Goal: Transaction & Acquisition: Book appointment/travel/reservation

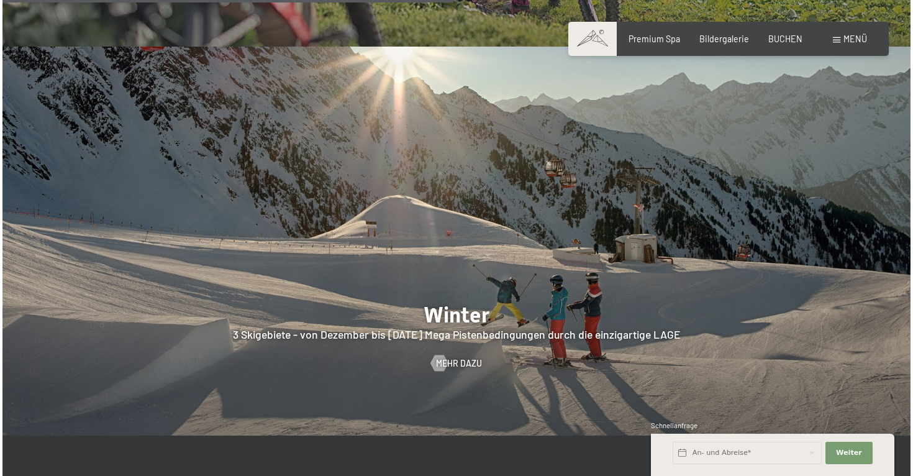
scroll to position [2611, 0]
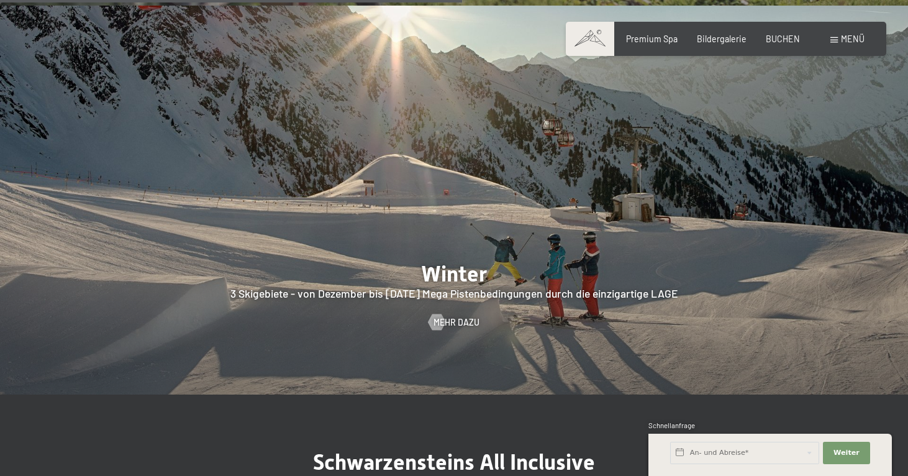
click at [849, 43] on span "Menü" at bounding box center [853, 39] width 24 height 11
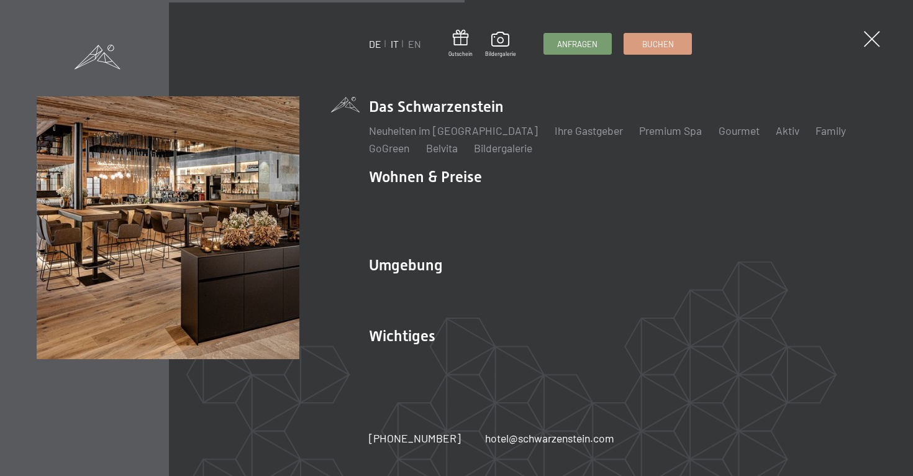
click at [398, 45] on link "IT" at bounding box center [395, 44] width 8 height 12
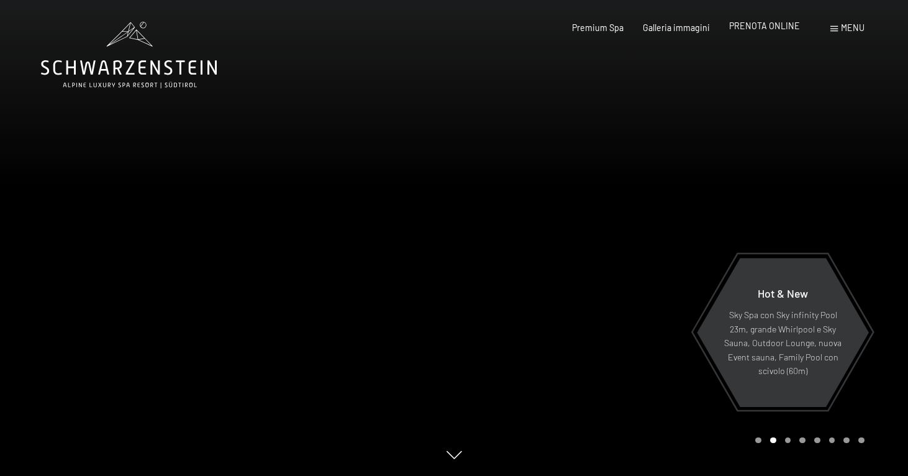
click at [778, 32] on div "Premium Spa Galleria immagini PRENOTA ONLINE" at bounding box center [677, 28] width 286 height 12
click at [775, 29] on span "PRENOTA ONLINE" at bounding box center [764, 25] width 71 height 11
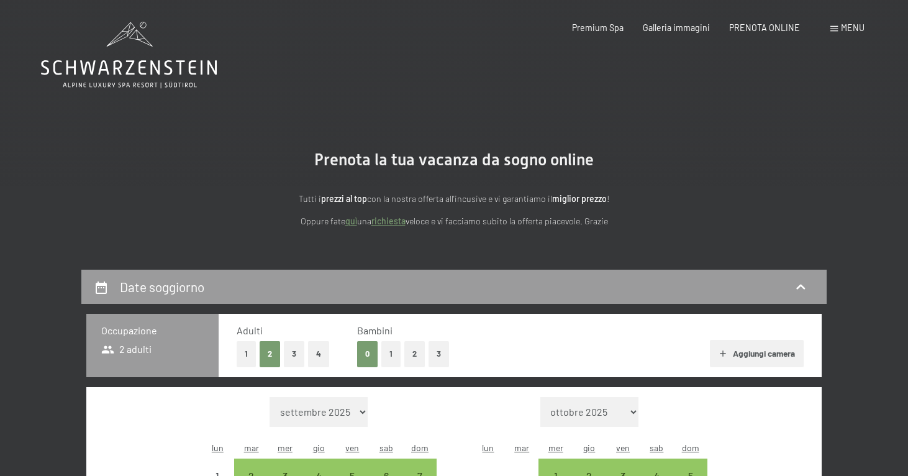
click at [407, 353] on button "2" at bounding box center [414, 353] width 20 height 25
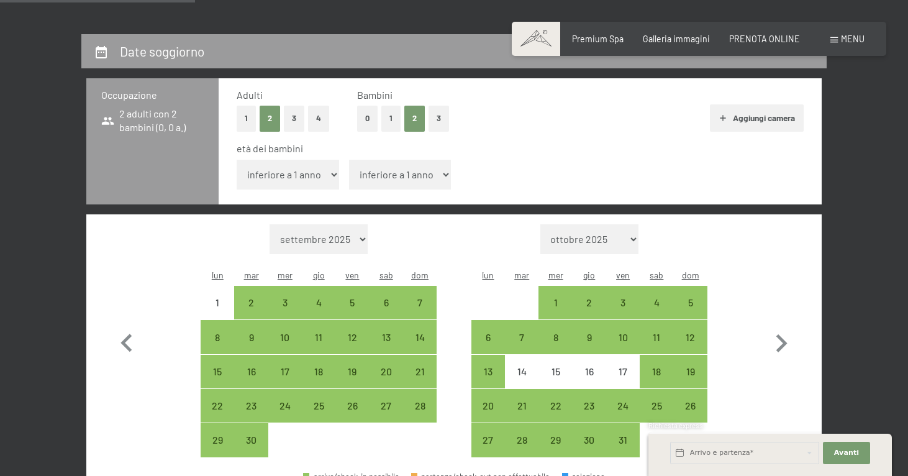
scroll to position [276, 0]
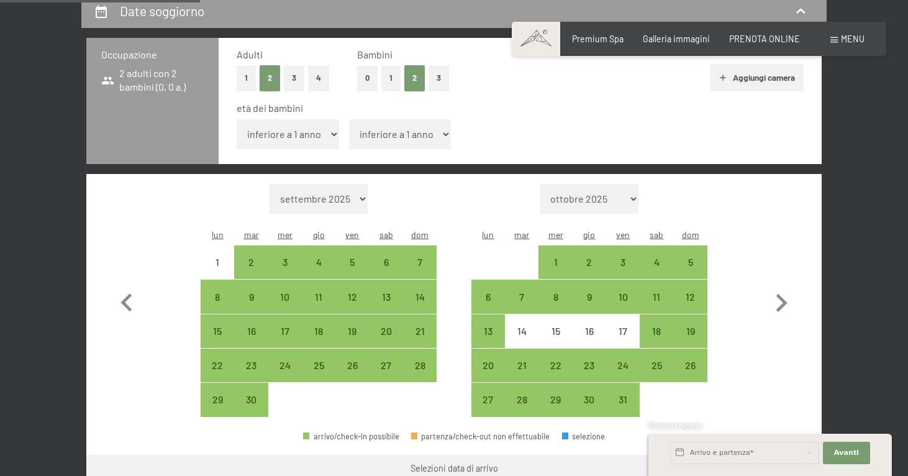
select select "3"
select select "6"
click at [786, 285] on icon "button" at bounding box center [781, 303] width 36 height 36
select select "[DATE]"
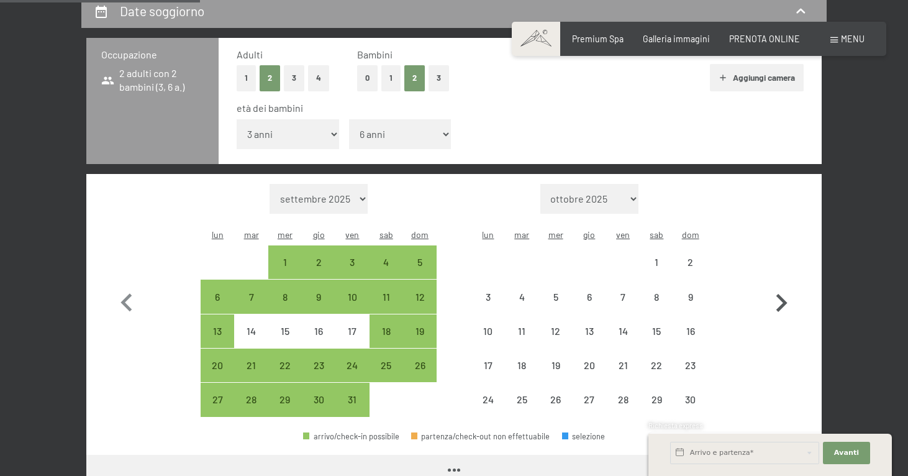
click at [786, 285] on icon "button" at bounding box center [781, 303] width 36 height 36
select select "[DATE]"
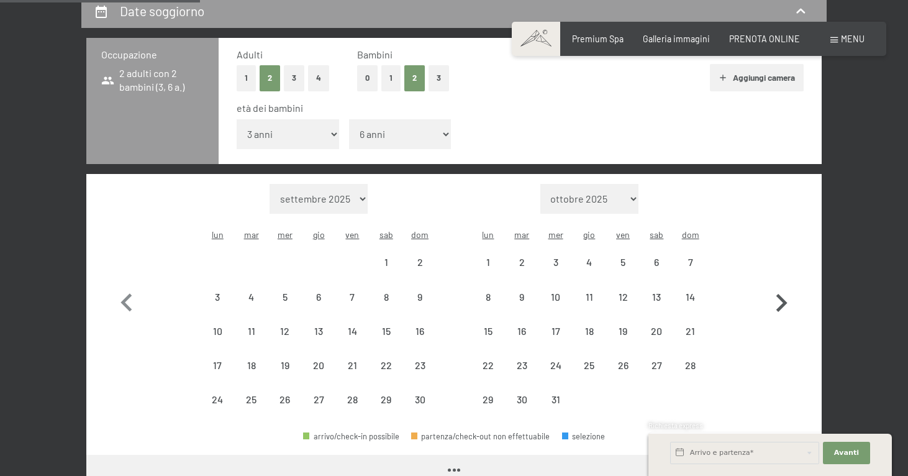
click at [786, 285] on icon "button" at bounding box center [781, 303] width 36 height 36
select select "[DATE]"
click at [786, 285] on icon "button" at bounding box center [781, 303] width 36 height 36
select select "[DATE]"
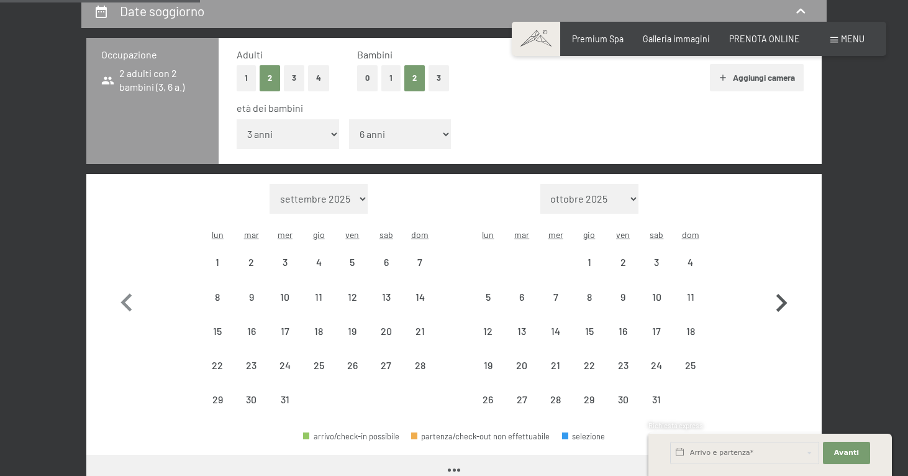
select select "[DATE]"
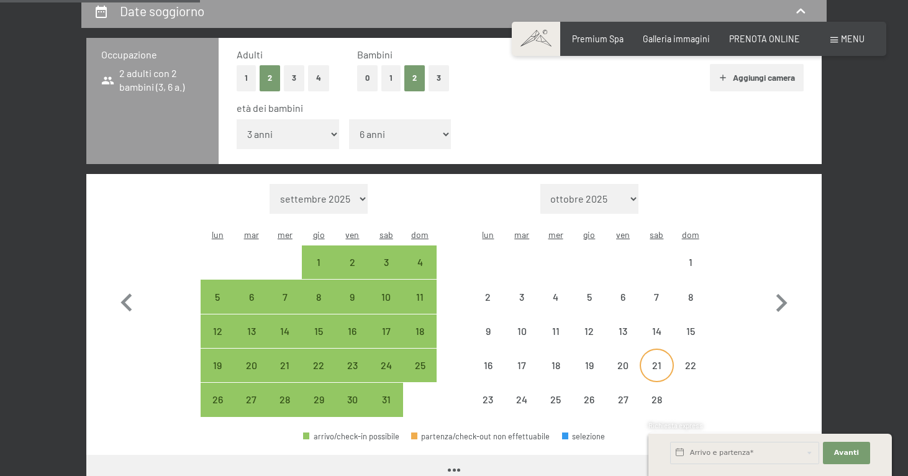
click at [662, 360] on div "21" at bounding box center [656, 375] width 31 height 31
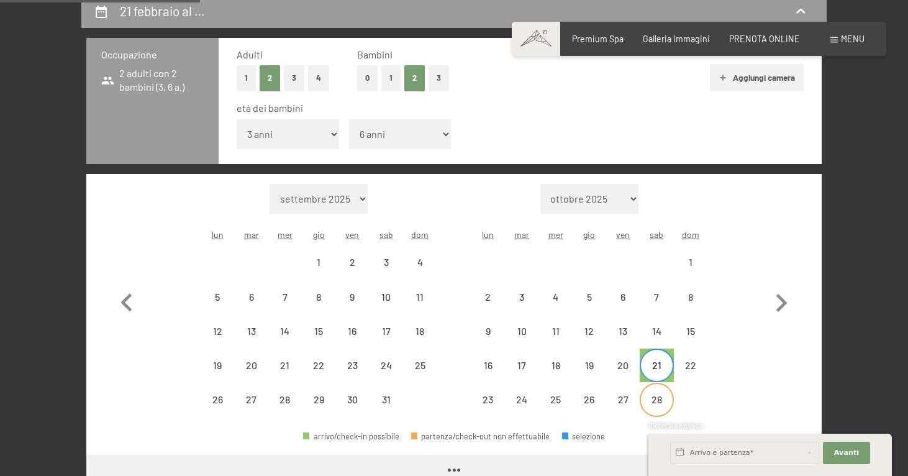
select select "[DATE]"
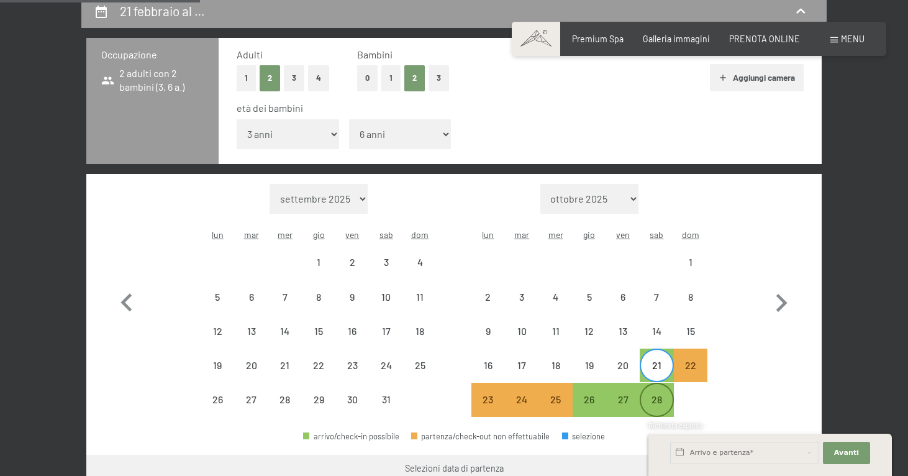
click at [660, 394] on div "28" at bounding box center [656, 409] width 31 height 31
select select "[DATE]"
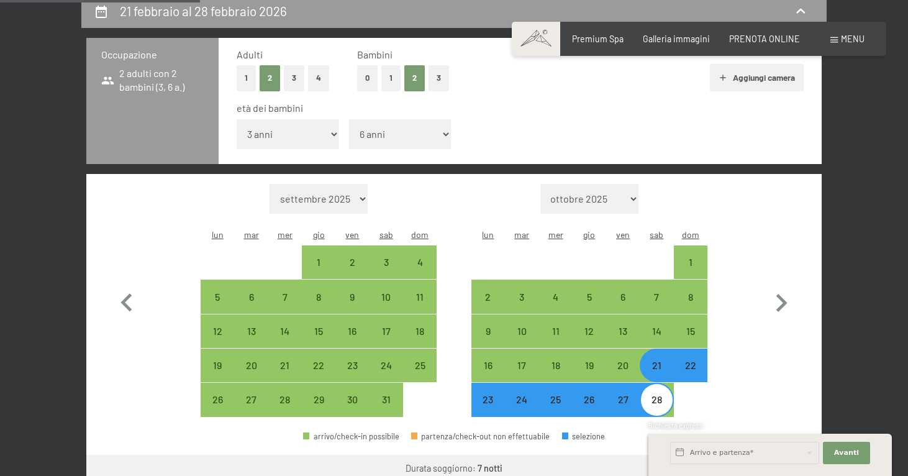
click at [763, 427] on div "Richiesta express" at bounding box center [771, 427] width 244 height 12
click at [766, 334] on button "button" at bounding box center [781, 301] width 36 height 234
select select "[DATE]"
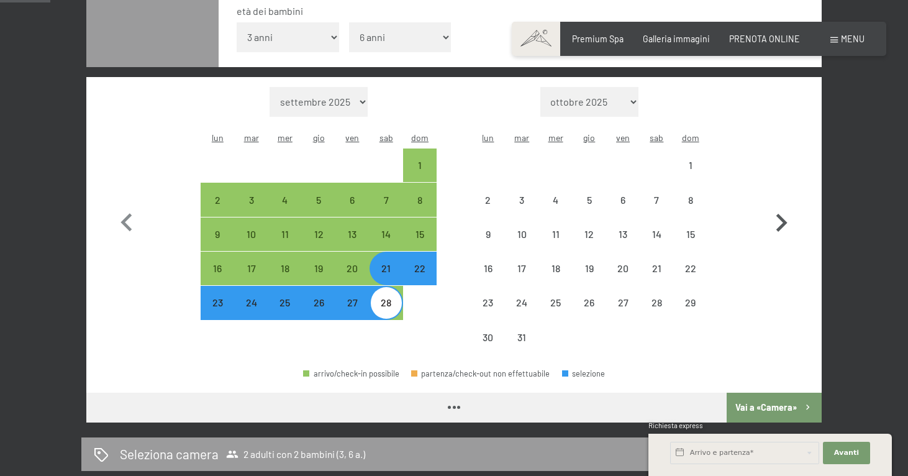
select select "[DATE]"
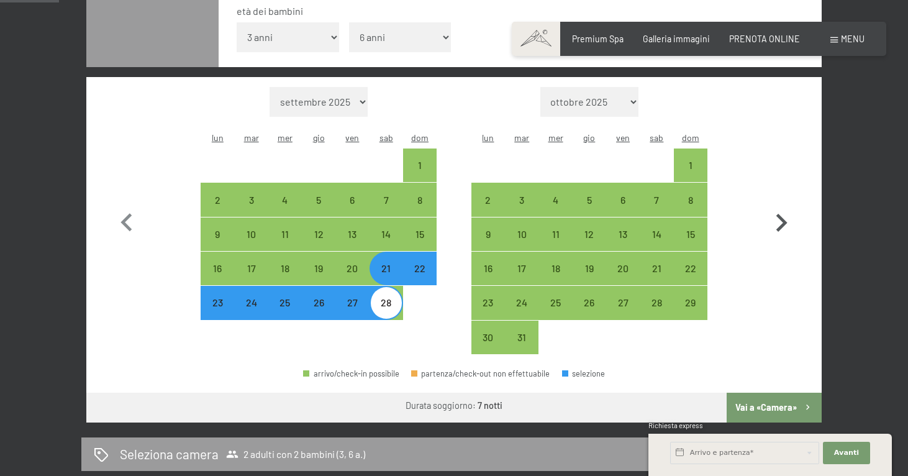
scroll to position [375, 0]
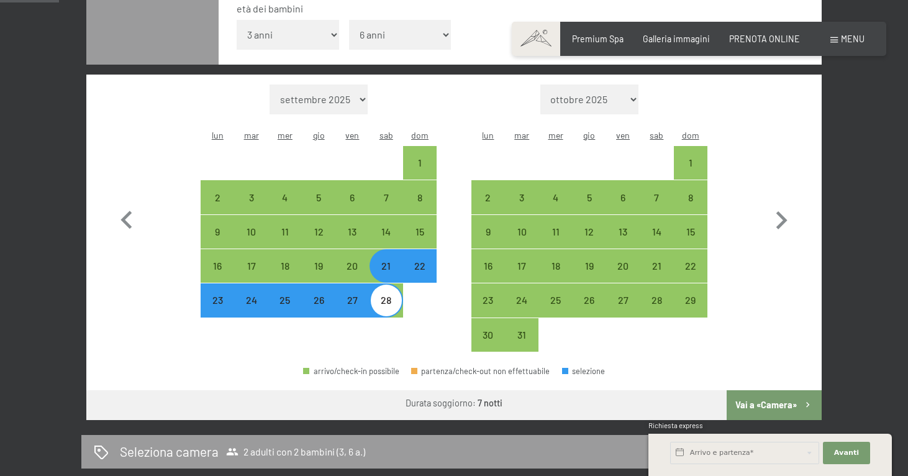
click at [749, 390] on button "Vai a «Camera»" at bounding box center [774, 405] width 95 height 30
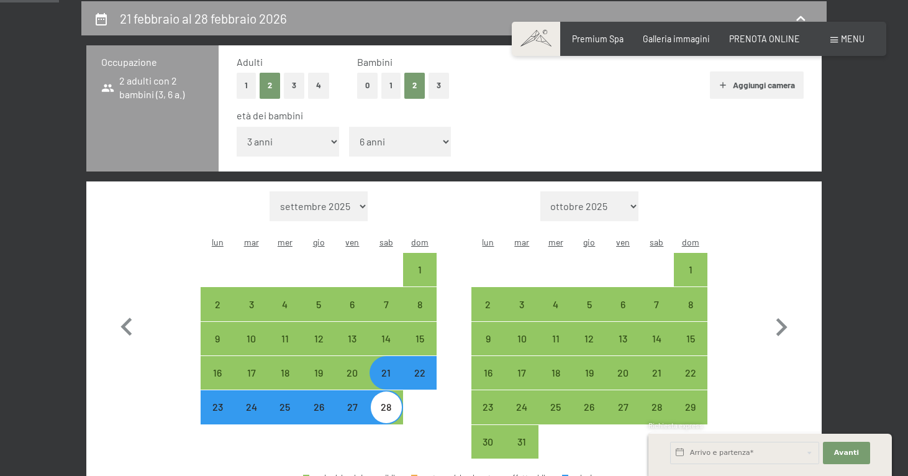
select select "[DATE]"
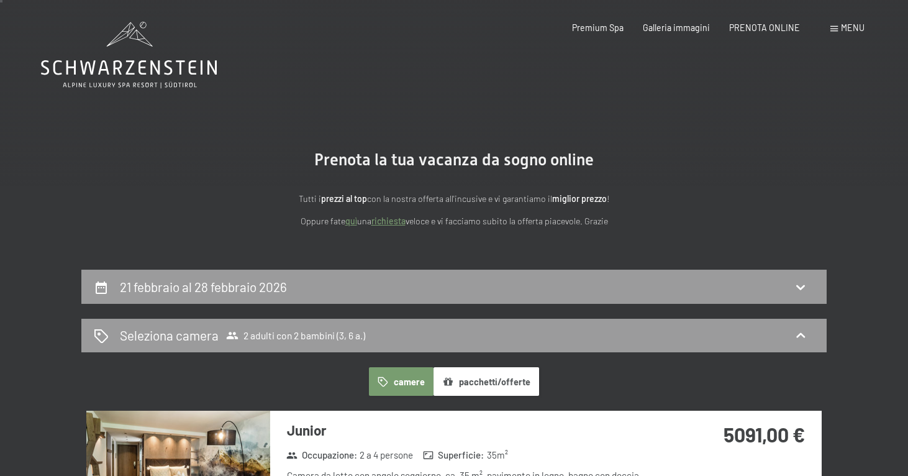
scroll to position [0, 0]
click at [624, 273] on div "21 febbraio al 28 febbraio 2026" at bounding box center [453, 287] width 745 height 34
select select "3"
select select "6"
select select "[DATE]"
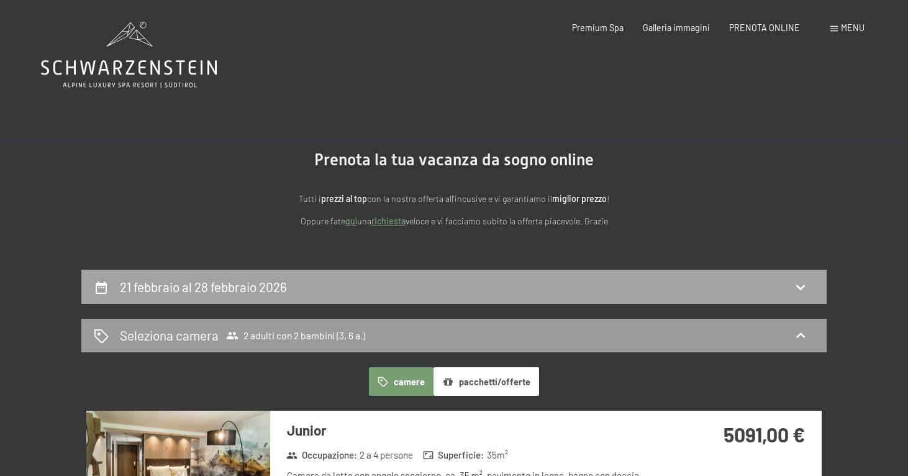
select select "[DATE]"
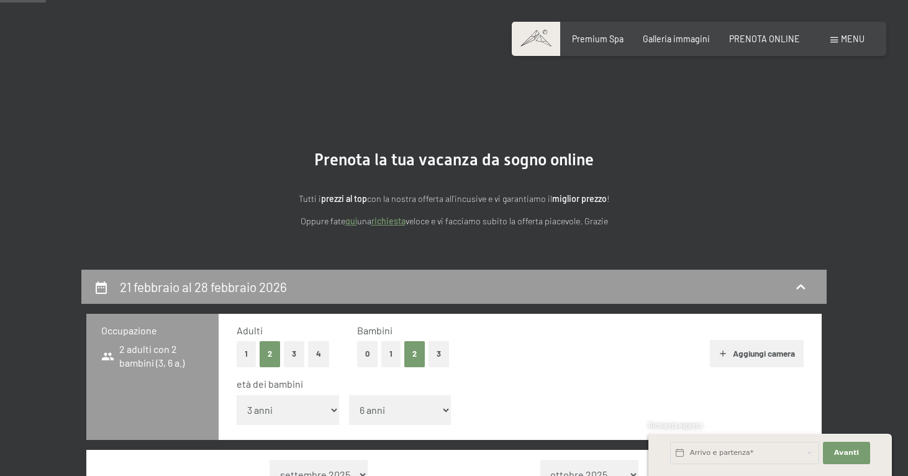
scroll to position [268, 0]
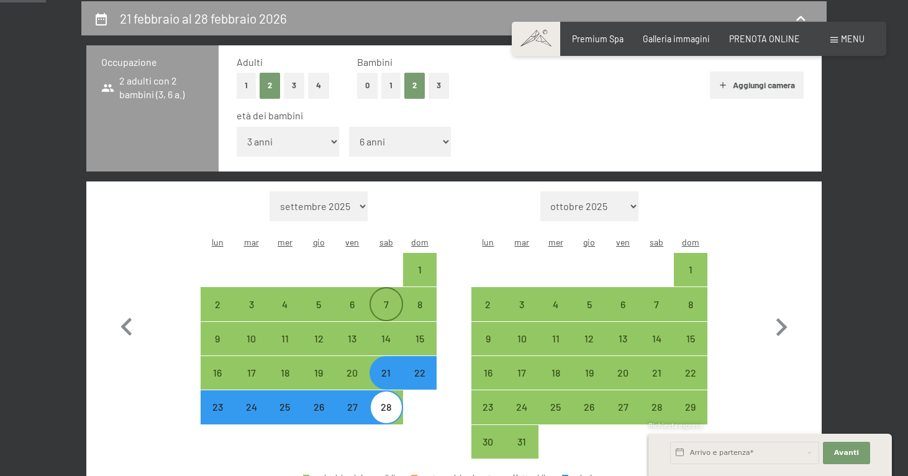
click at [387, 299] on div "7" at bounding box center [386, 314] width 31 height 31
select select "[DATE]"
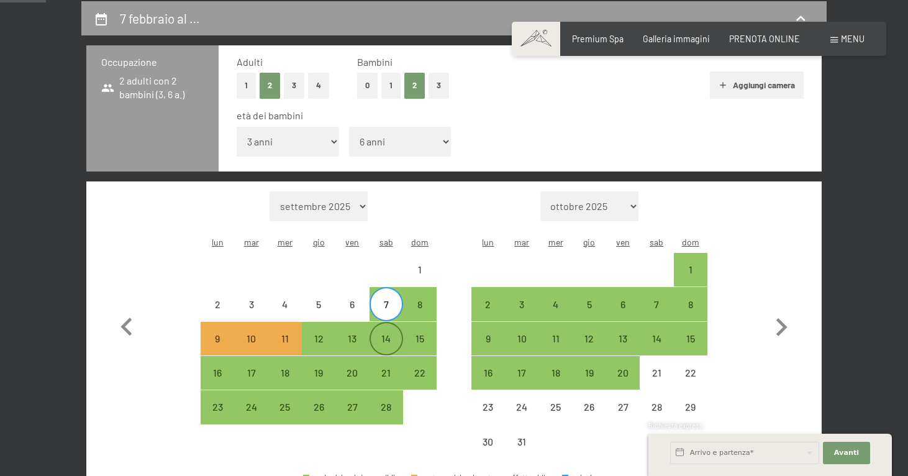
click at [385, 334] on div "14" at bounding box center [386, 349] width 31 height 31
select select "[DATE]"
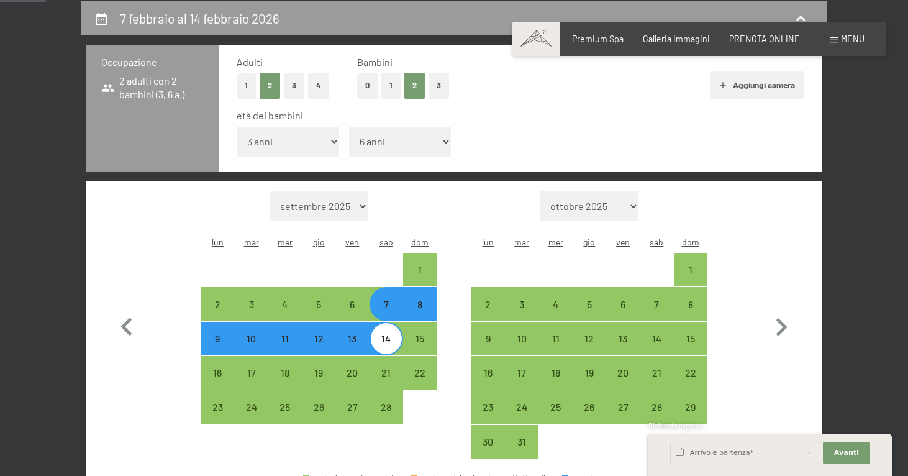
click at [721, 398] on div "Mese/anno [DATE] [DATE] [DATE] [DATE] [DATE] [DATE] [DATE] [DATE] [DATE] [DATE]…" at bounding box center [454, 325] width 691 height 268
select select "[DATE]"
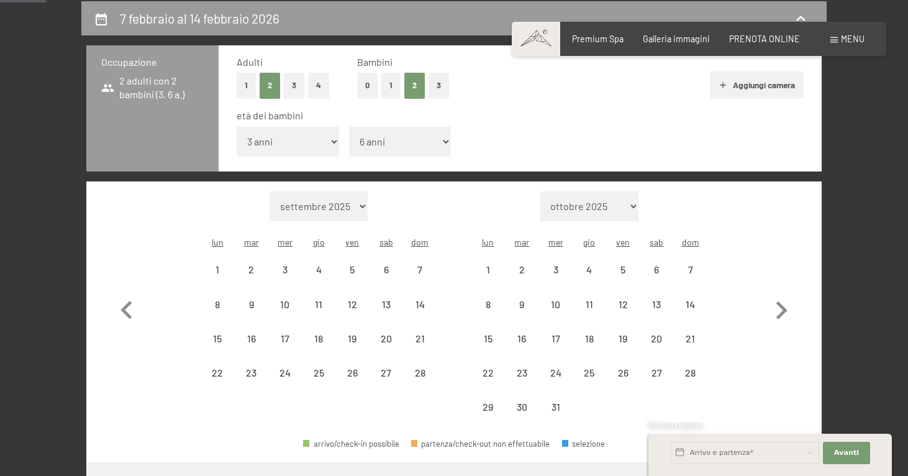
select select "[DATE]"
click at [773, 431] on div "Richiesta express" at bounding box center [771, 427] width 244 height 12
click at [120, 293] on icon "button" at bounding box center [127, 311] width 36 height 36
select select "[DATE]"
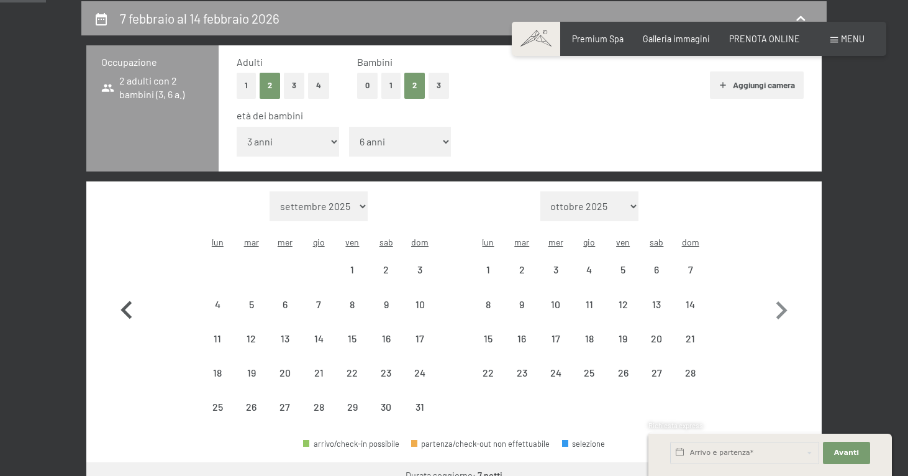
select select "[DATE]"
click at [657, 265] on div "6" at bounding box center [656, 280] width 31 height 31
select select "[DATE]"
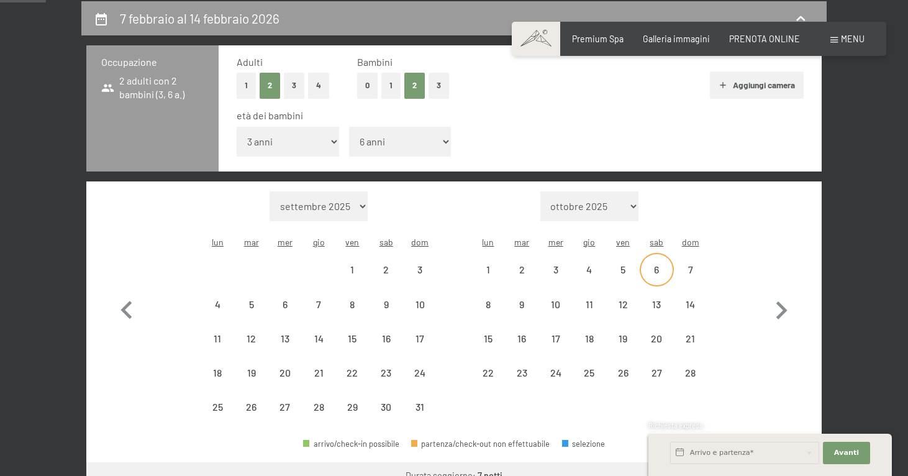
select select "[DATE]"
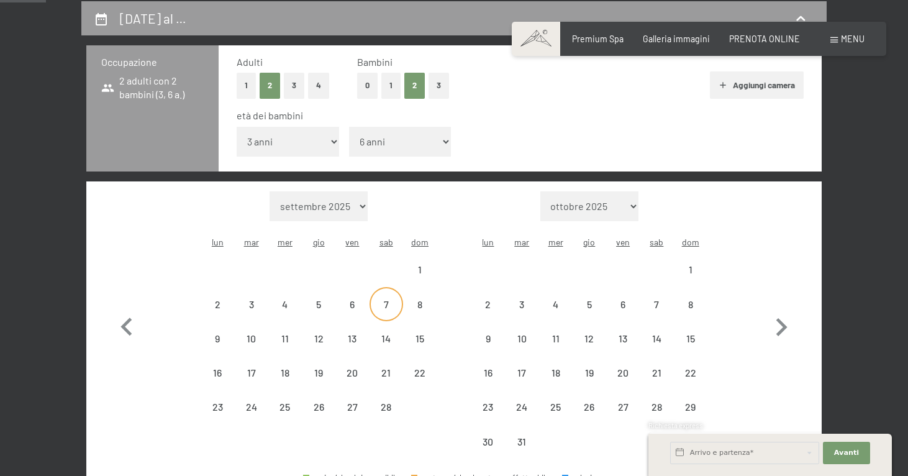
click at [385, 288] on div "7" at bounding box center [386, 303] width 31 height 31
select select "[DATE]"
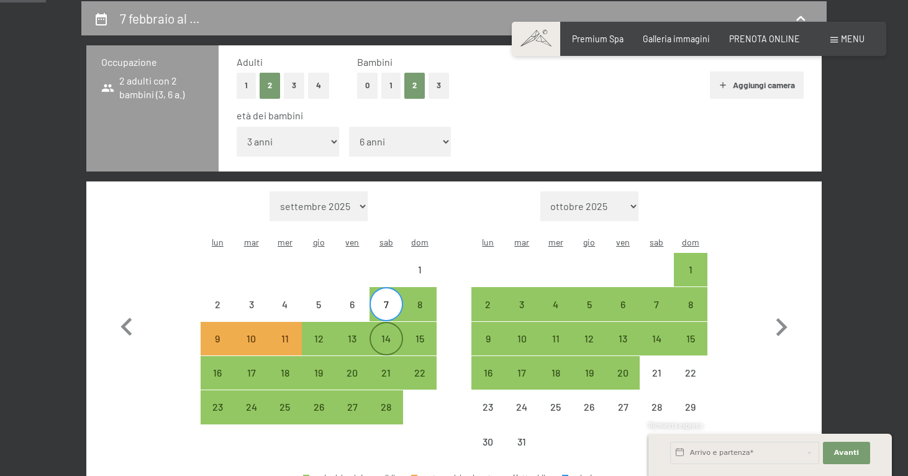
click at [388, 334] on div "14" at bounding box center [386, 349] width 31 height 31
select select "[DATE]"
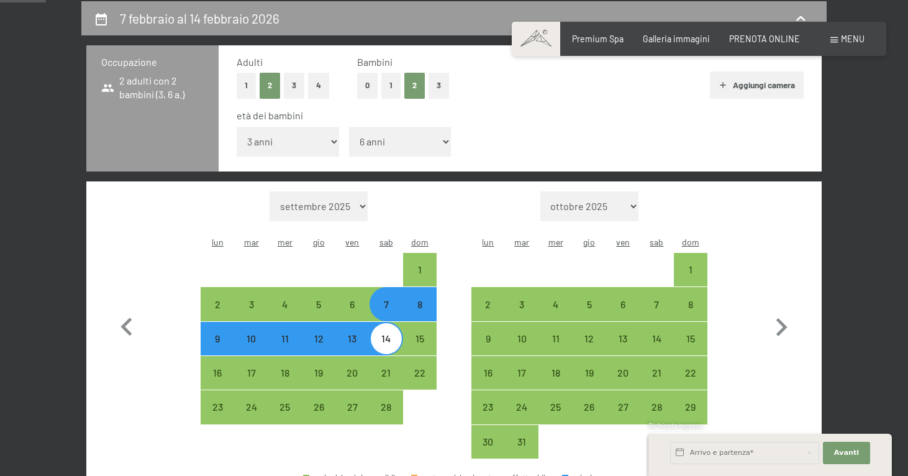
click at [858, 406] on div "[DATE] al [DATE] Occupazione 2 adulti con 2 bambini (3, 6 a.) Adulti 1 2 3 4 Ba…" at bounding box center [454, 337] width 828 height 672
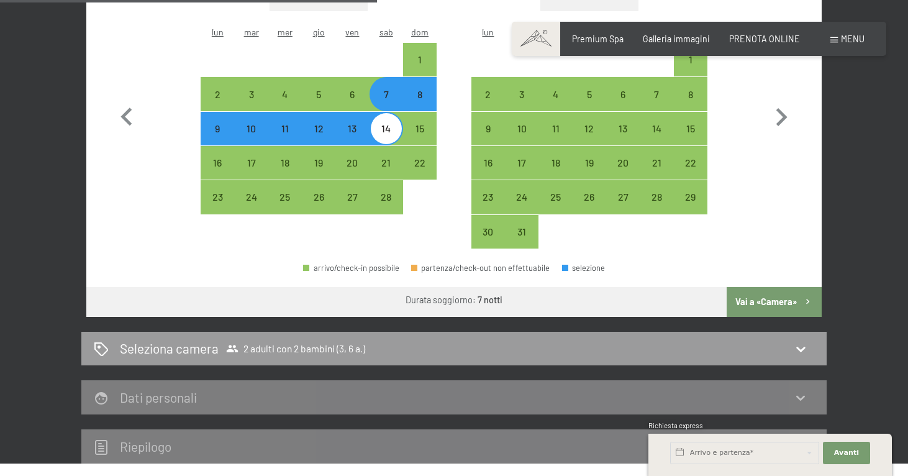
scroll to position [497, 0]
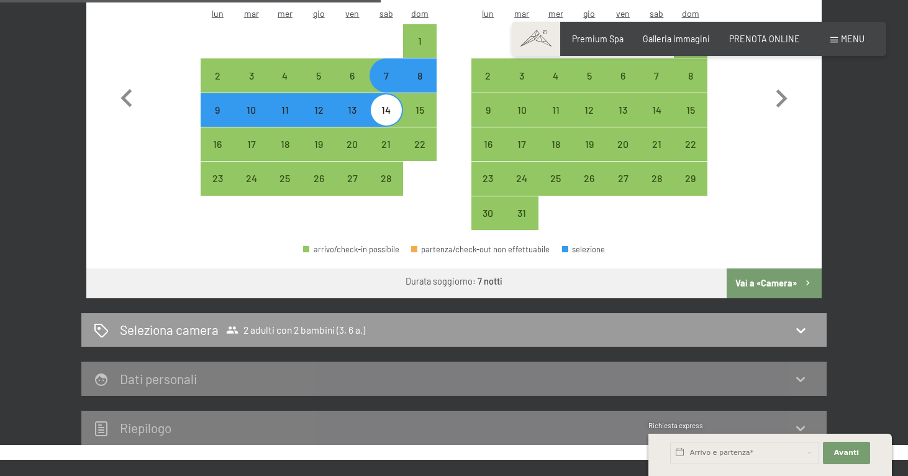
click at [774, 268] on button "Vai a «Camera»" at bounding box center [774, 283] width 95 height 30
select select "[DATE]"
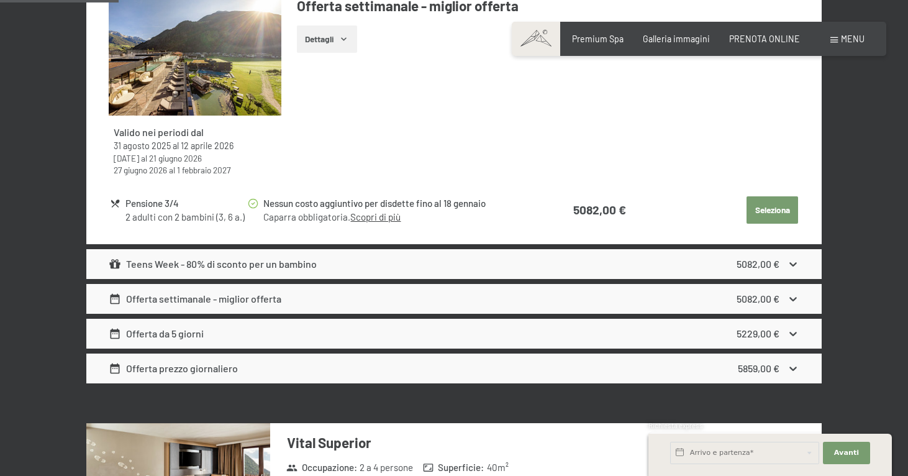
scroll to position [642, 0]
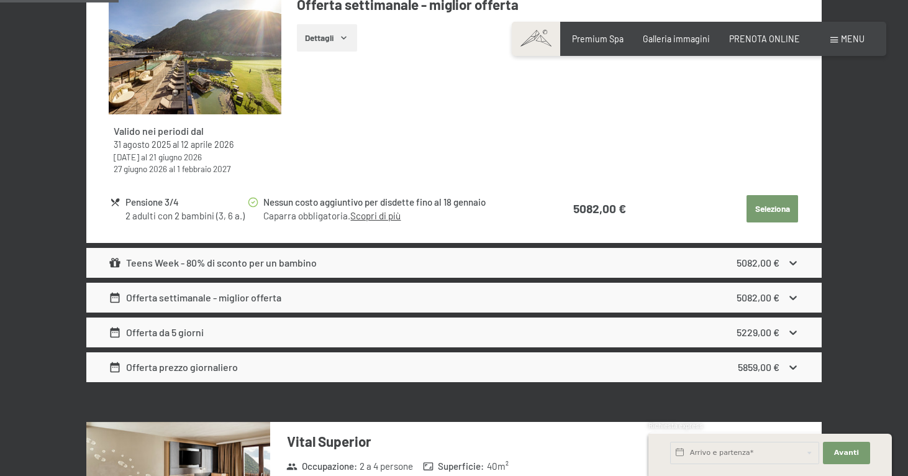
click at [772, 261] on strong "5082,00 €" at bounding box center [758, 263] width 43 height 12
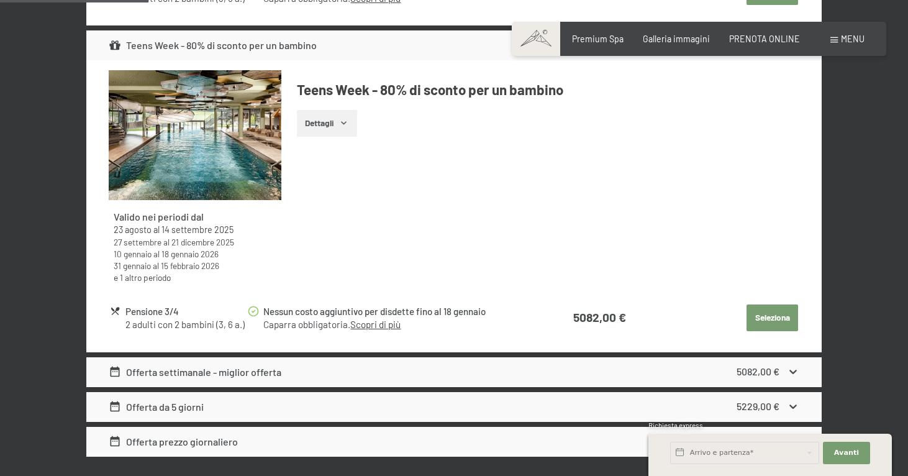
scroll to position [861, 0]
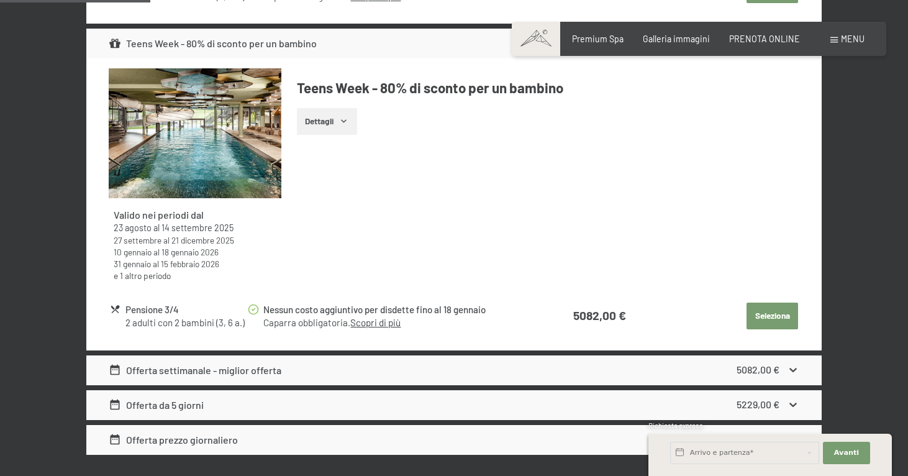
click at [350, 116] on button "Dettagli" at bounding box center [327, 121] width 60 height 27
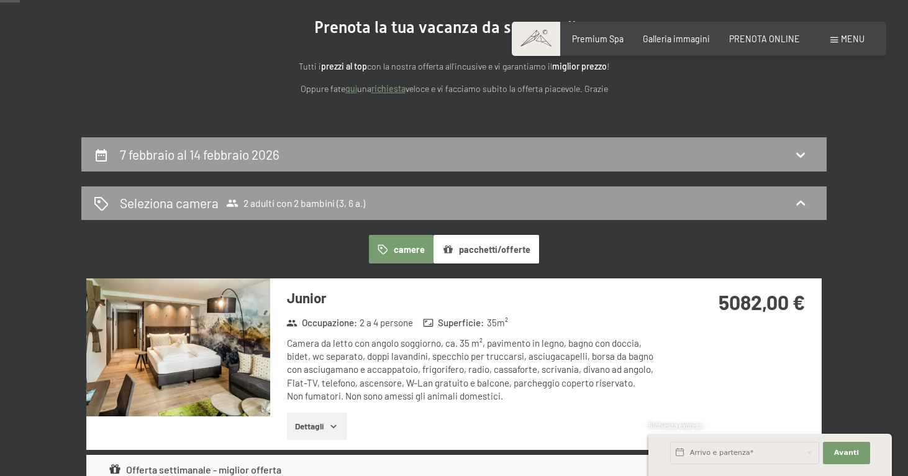
scroll to position [113, 0]
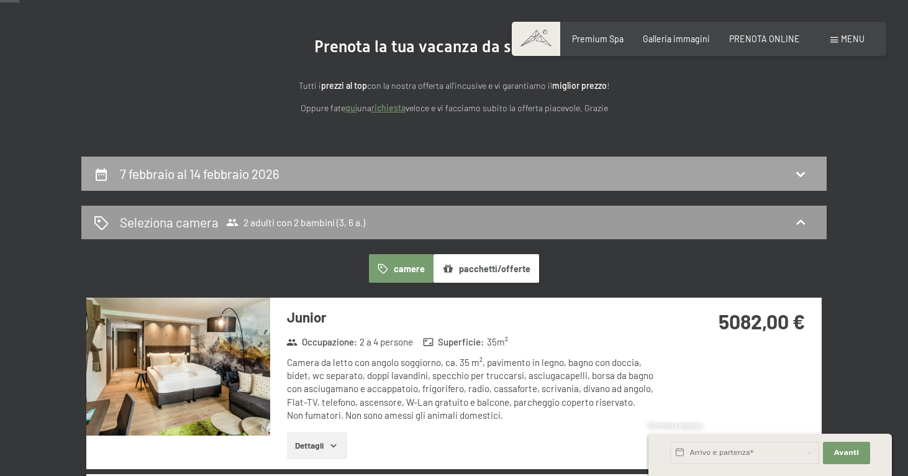
click at [352, 176] on div "7 febbraio al 14 febbraio 2026" at bounding box center [454, 174] width 721 height 18
select select "3"
select select "6"
select select "[DATE]"
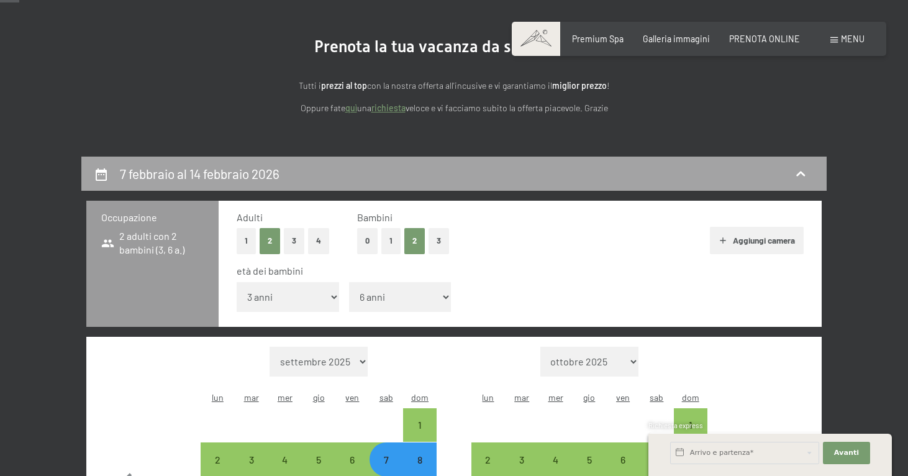
scroll to position [268, 0]
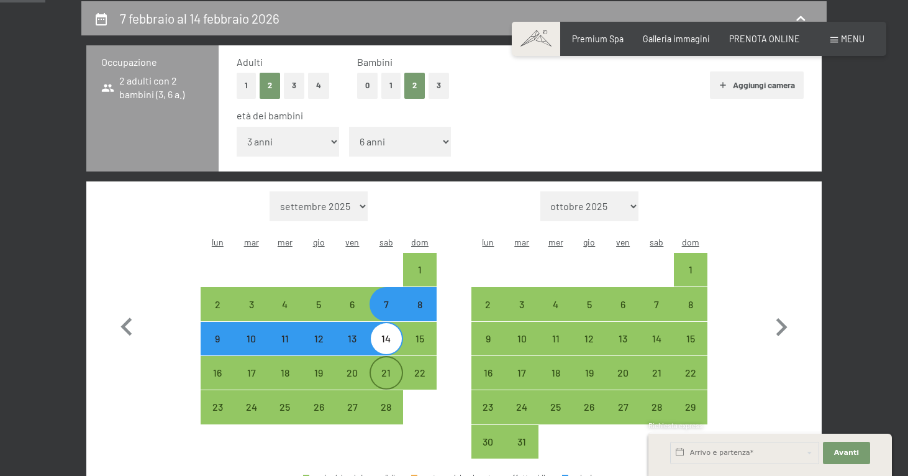
click at [398, 368] on div "21" at bounding box center [386, 383] width 31 height 31
select select "[DATE]"
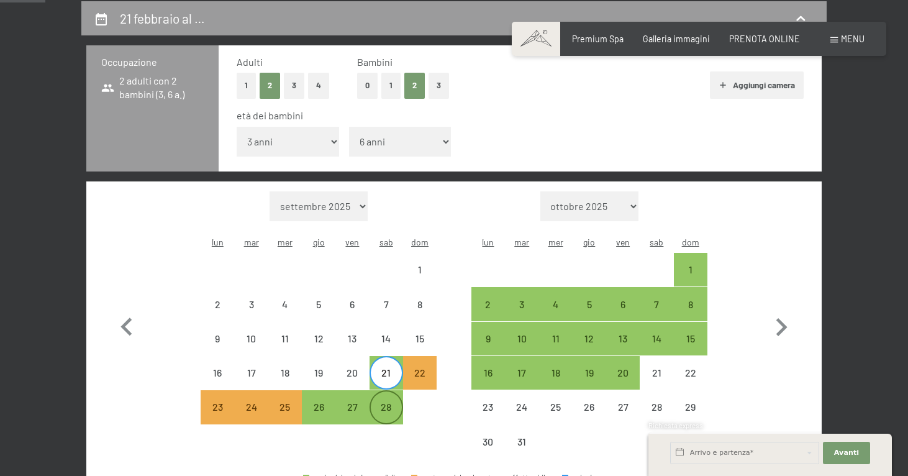
click at [395, 402] on div "28" at bounding box center [386, 417] width 31 height 31
select select "[DATE]"
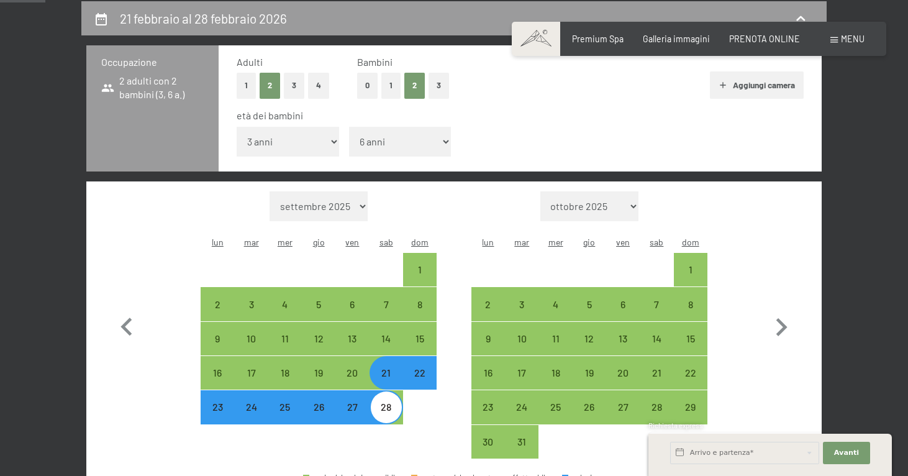
click at [877, 399] on div "[DATE] al [DATE] Occupazione 2 adulti con 2 bambini (3, 6 a.) Adulti 1 2 3 4 Ba…" at bounding box center [454, 337] width 908 height 672
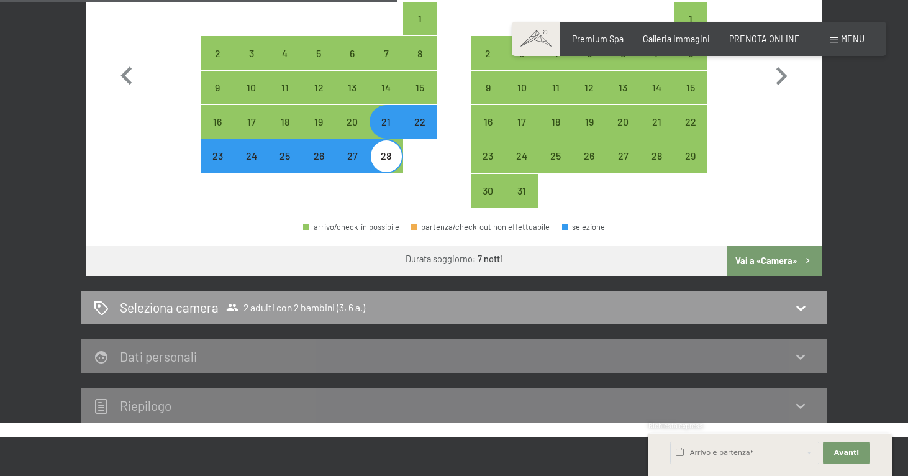
click at [793, 246] on button "Vai a «Camera»" at bounding box center [774, 261] width 95 height 30
select select "[DATE]"
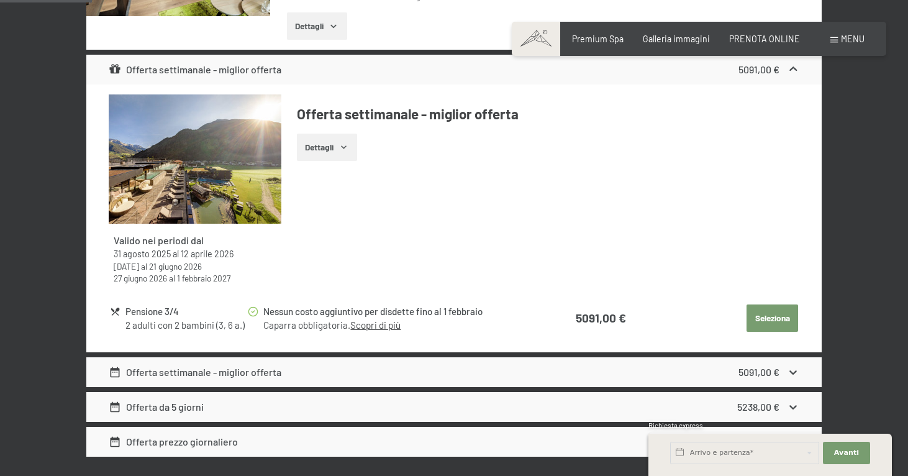
scroll to position [532, 0]
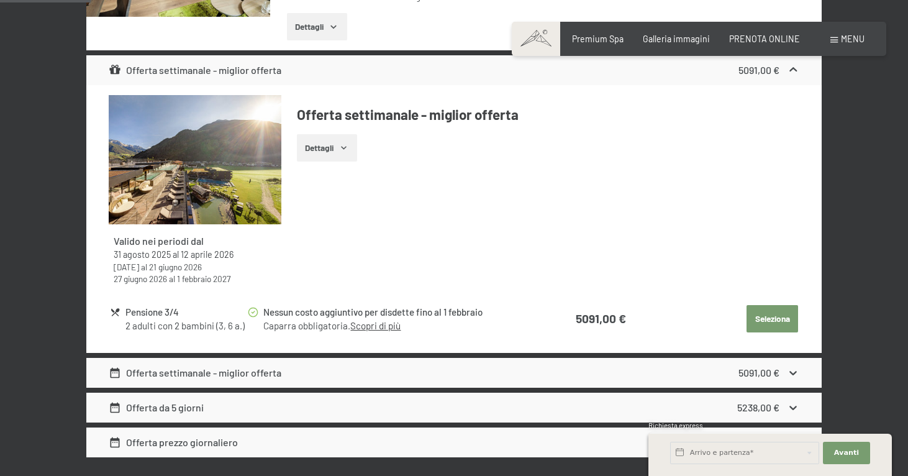
click at [790, 375] on div "5091,00 €" at bounding box center [769, 372] width 61 height 15
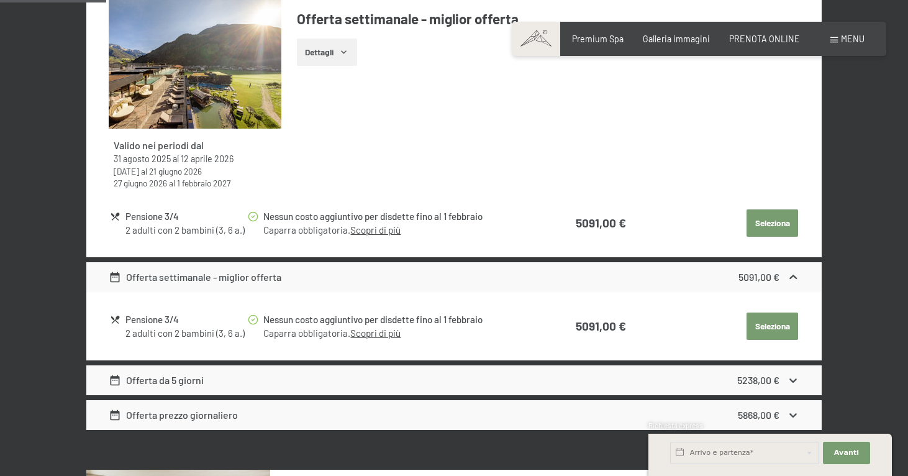
scroll to position [632, 0]
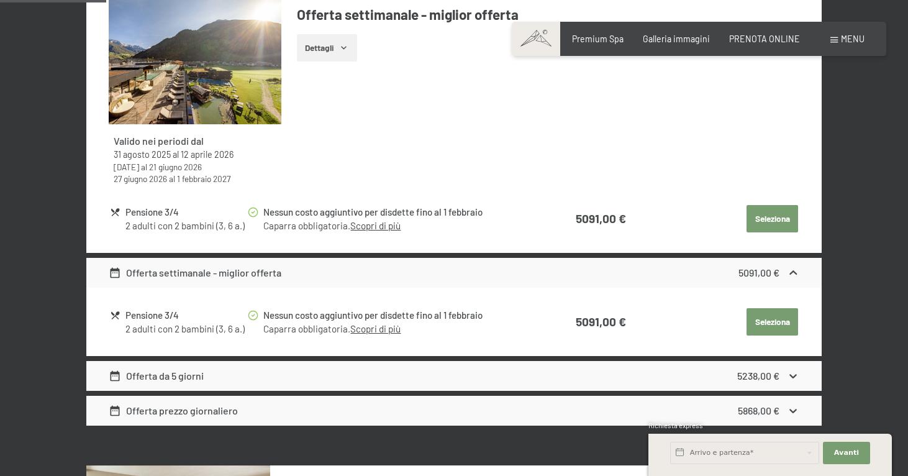
click at [374, 325] on link "Scopri di più" at bounding box center [375, 328] width 50 height 11
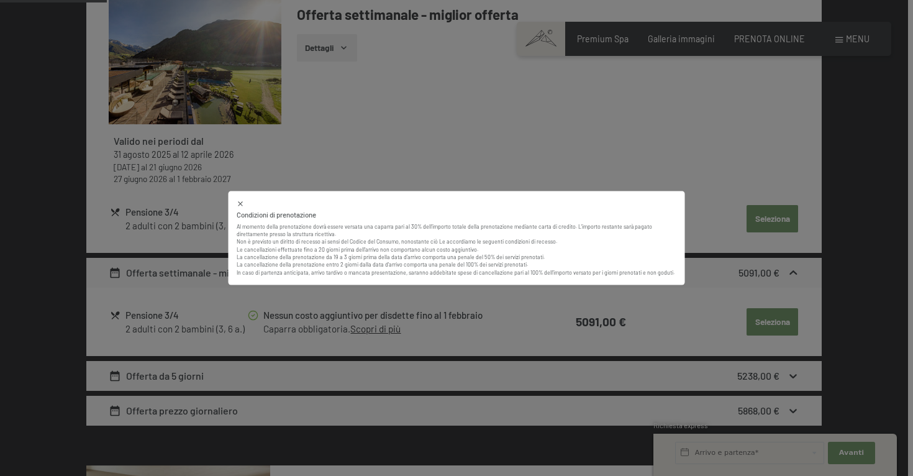
click at [240, 205] on icon at bounding box center [240, 203] width 4 height 4
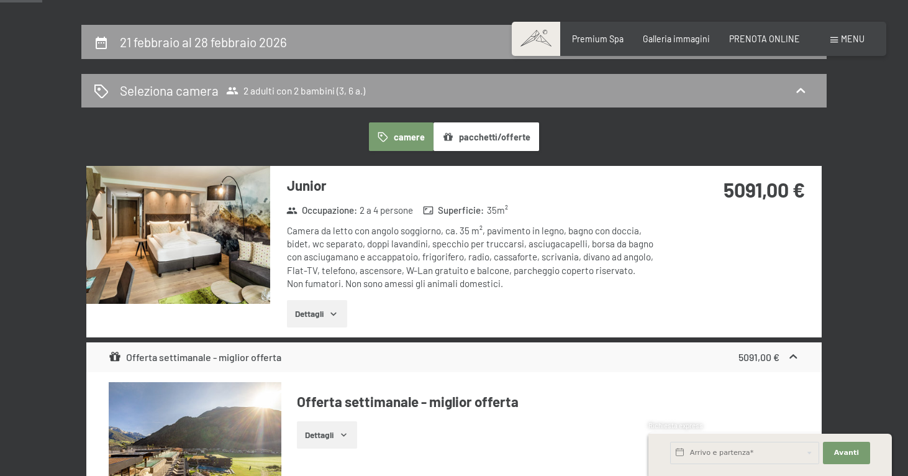
scroll to position [252, 0]
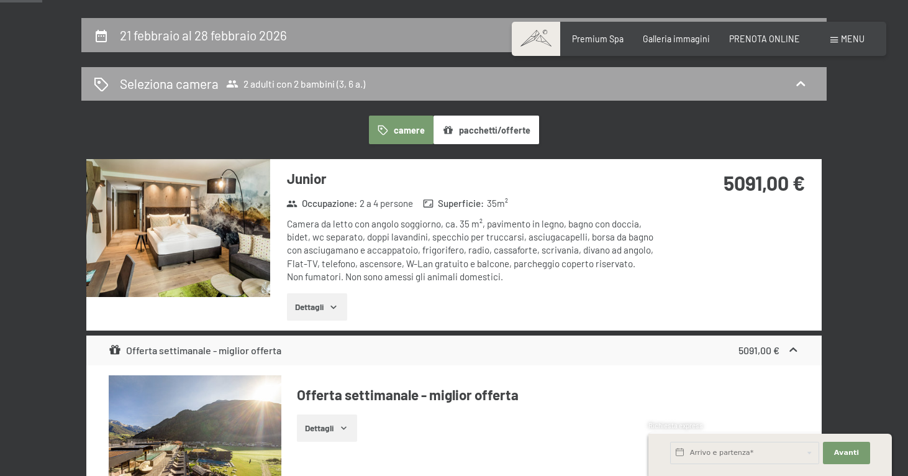
click at [298, 93] on div "Seleziona camera 2 adulti con 2 bambini (3, 6 a.)" at bounding box center [453, 84] width 745 height 34
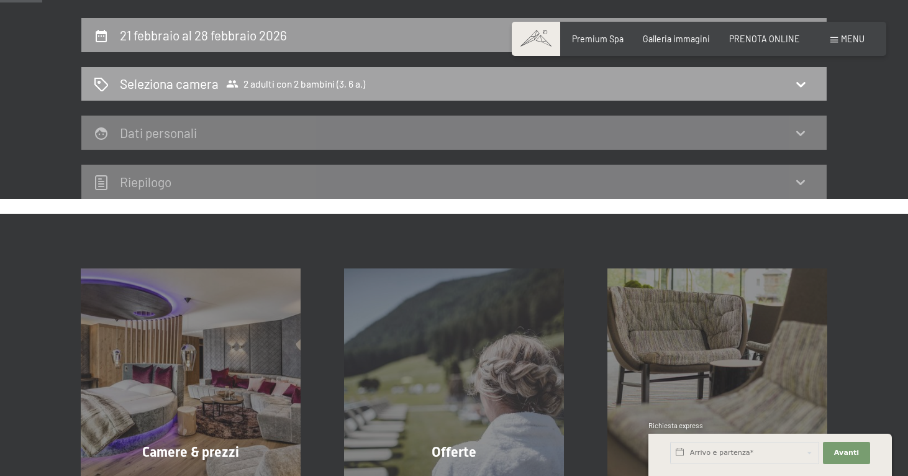
click at [812, 82] on div "Seleziona camera 2 adulti con 2 bambini (3, 6 a.)" at bounding box center [454, 84] width 721 height 18
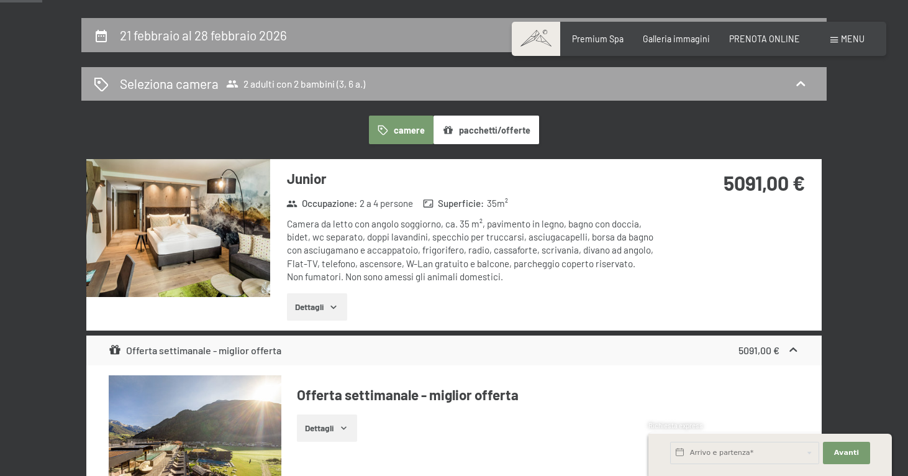
click at [380, 75] on div "Seleziona camera 2 adulti con 2 bambini (3, 6 a.)" at bounding box center [454, 84] width 721 height 18
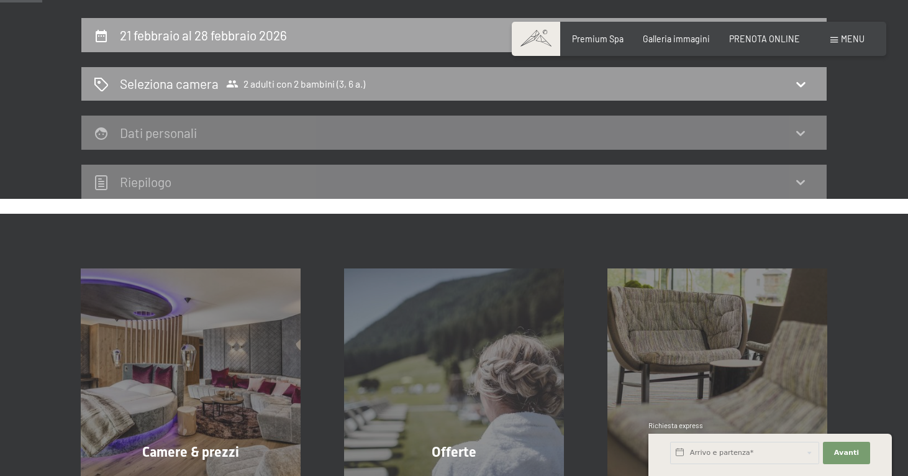
click at [432, 40] on div "21 febbraio al 28 febbraio 2026" at bounding box center [454, 35] width 721 height 18
select select "3"
select select "6"
select select "[DATE]"
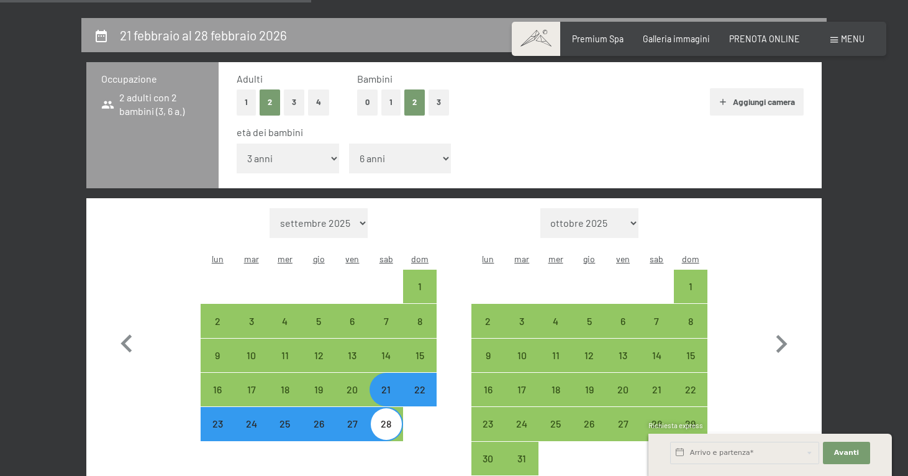
scroll to position [268, 0]
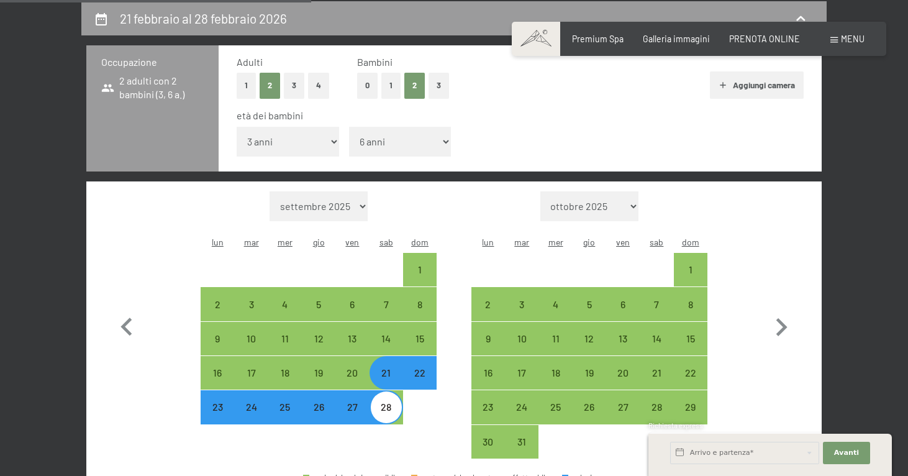
click at [437, 81] on button "3" at bounding box center [439, 85] width 20 height 25
select select "0"
select select "[DATE]"
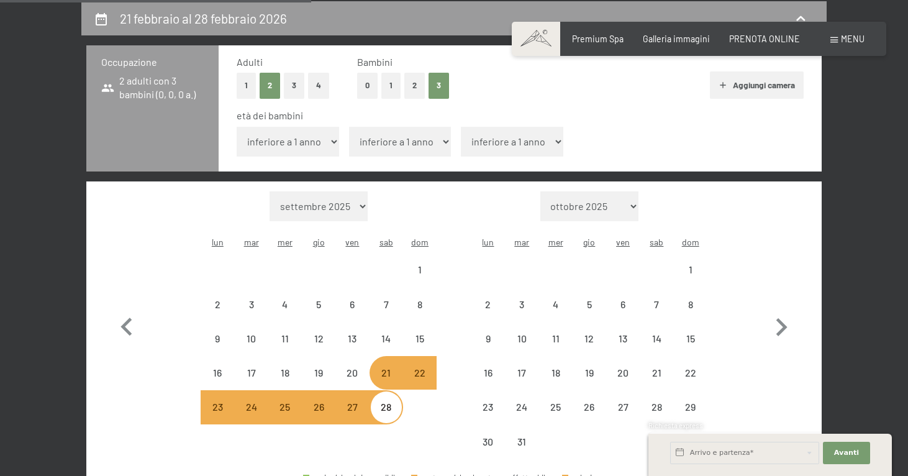
select select "[DATE]"
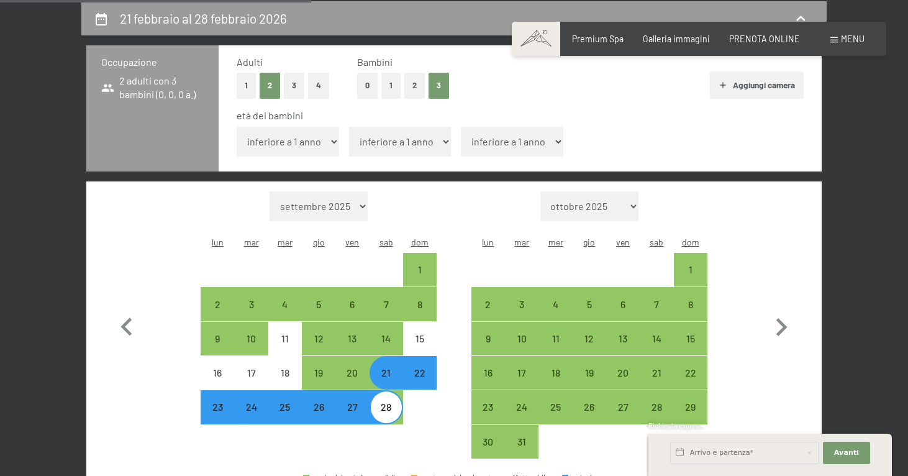
select select "6"
select select "[DATE]"
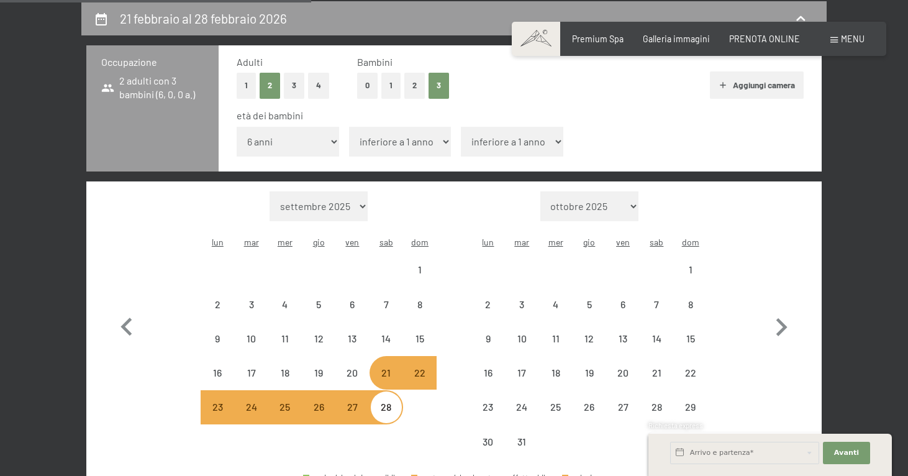
select select "[DATE]"
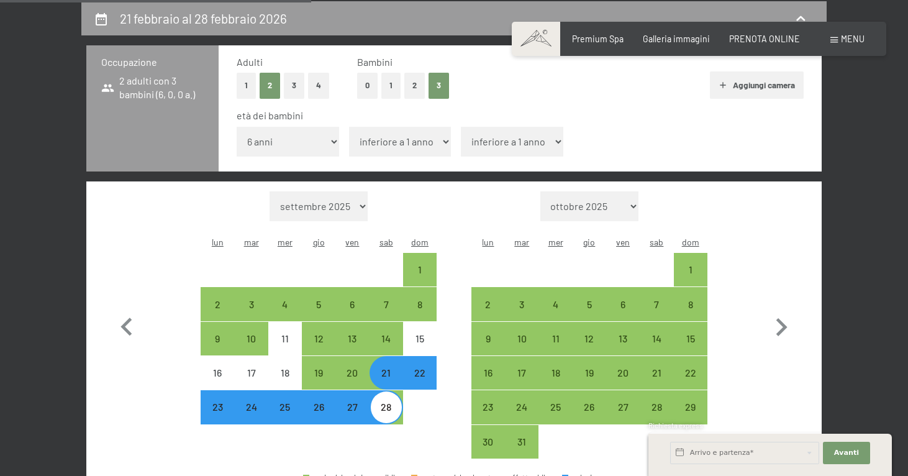
select select "11"
select select "[DATE]"
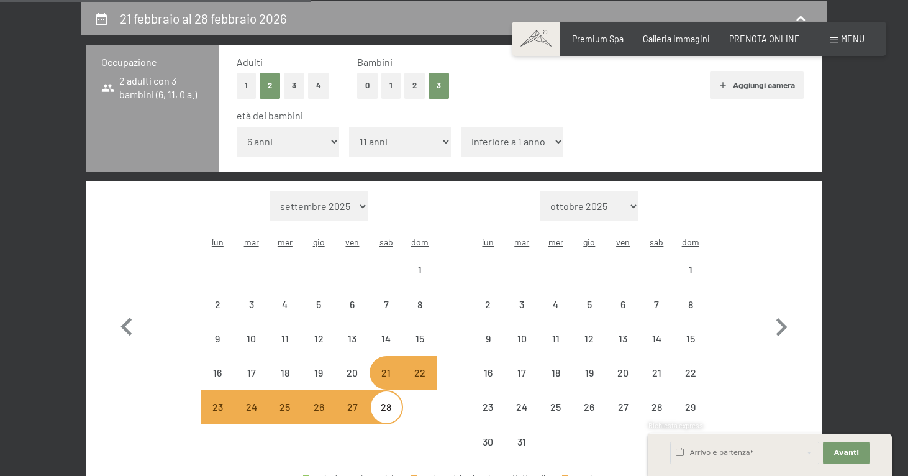
select select "[DATE]"
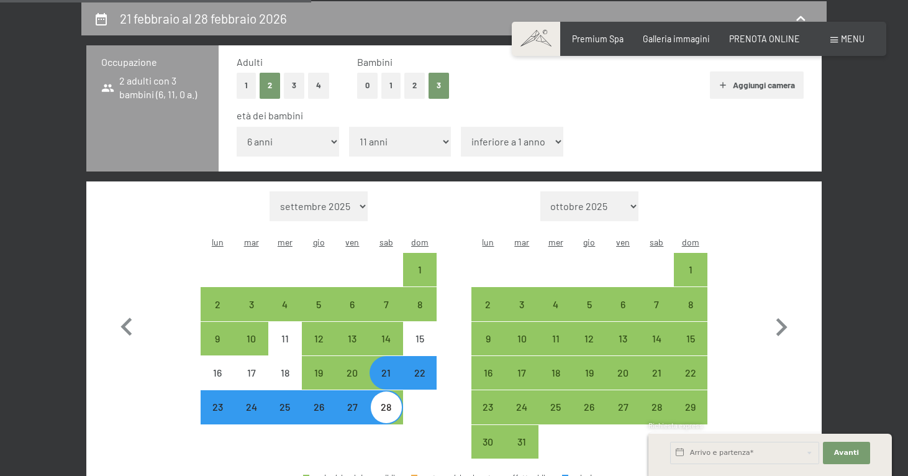
select select "12"
select select "[DATE]"
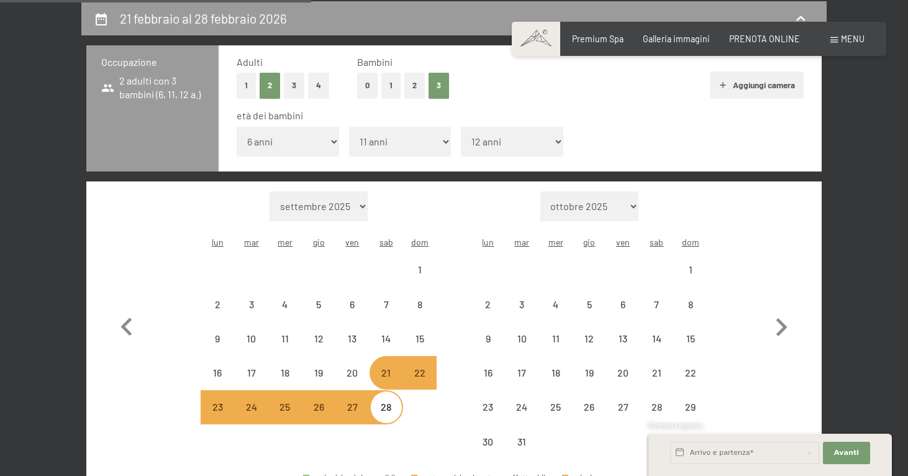
click at [820, 263] on div "Mese/anno [DATE] [DATE] [DATE] [DATE] [DATE] [DATE] [DATE] [DATE] [DATE] [DATE]…" at bounding box center [453, 325] width 735 height 288
select select "[DATE]"
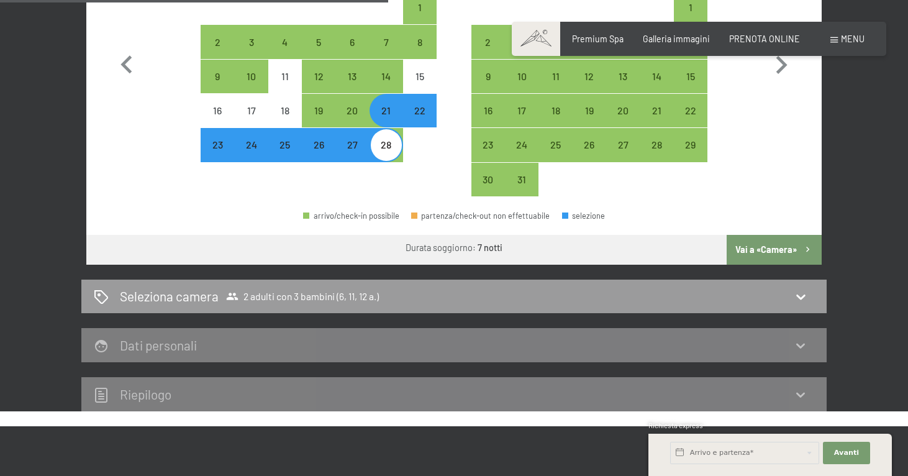
click at [773, 235] on button "Vai a «Camera»" at bounding box center [774, 250] width 95 height 30
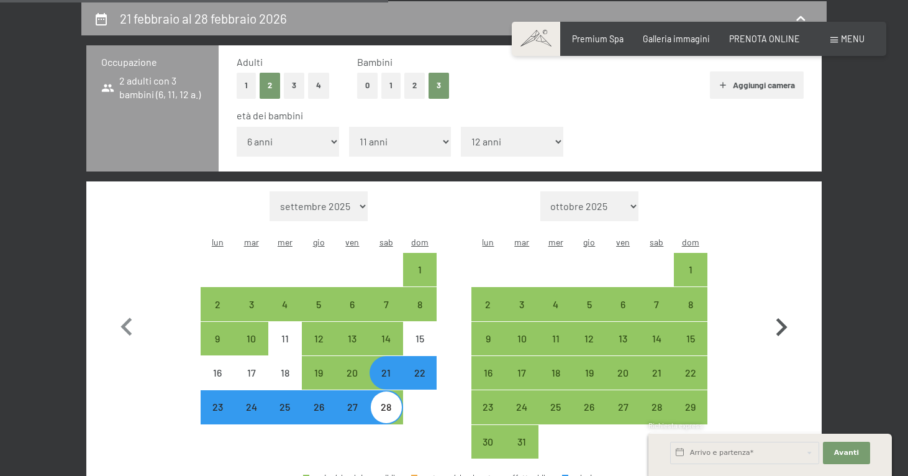
select select "[DATE]"
